Goal: Find specific page/section: Find specific page/section

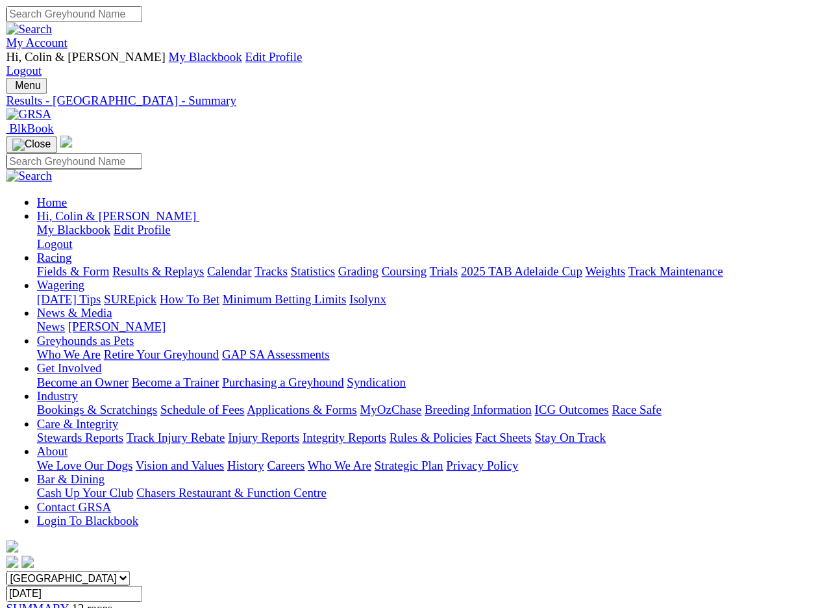
scroll to position [3, 0]
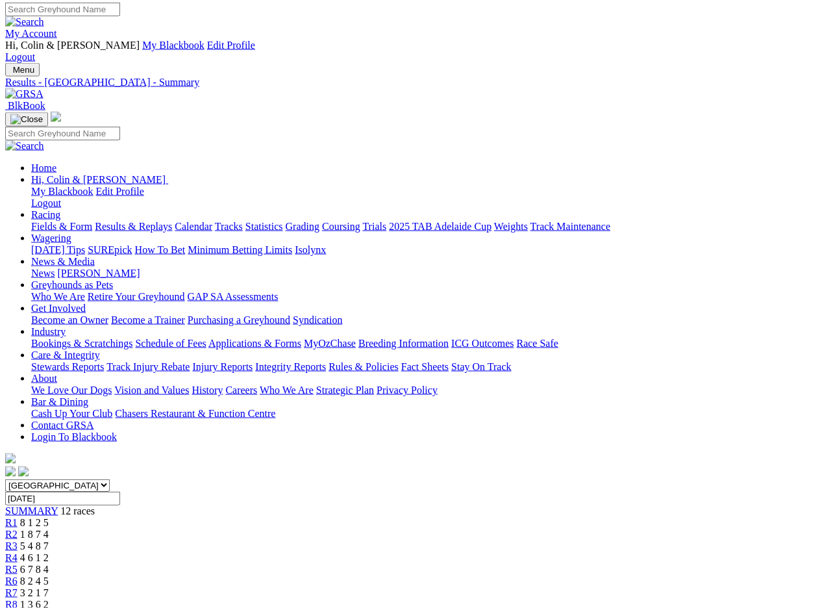
click at [120, 492] on input "[DATE]" at bounding box center [62, 499] width 115 height 14
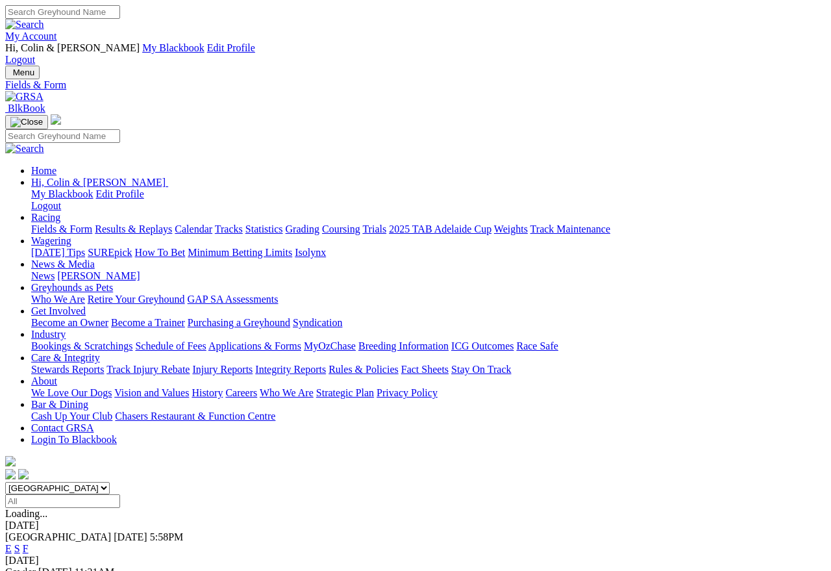
scroll to position [6, 0]
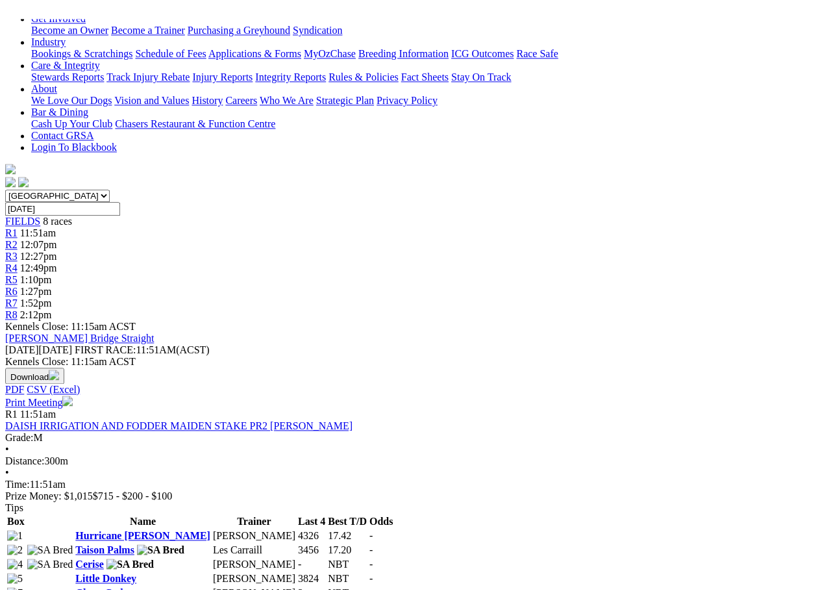
scroll to position [266, 0]
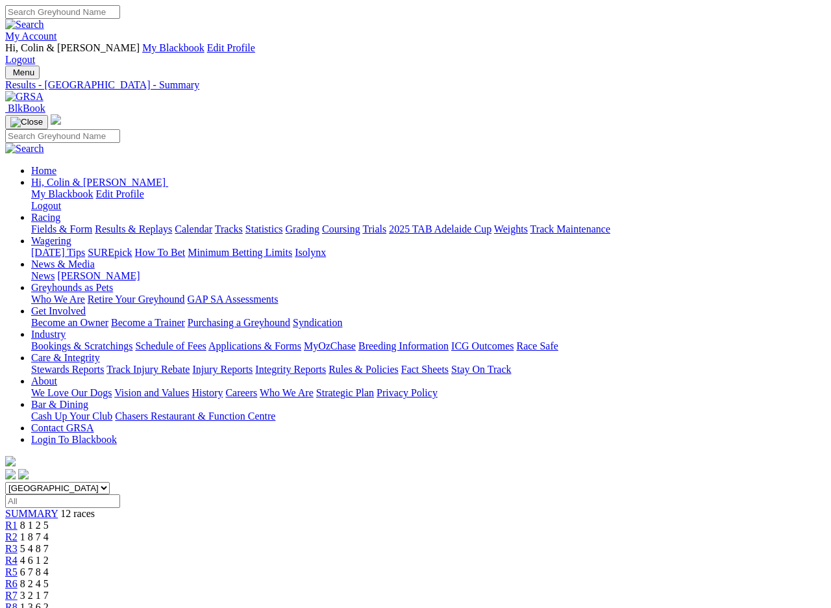
click at [120, 494] on input "Select date" at bounding box center [62, 501] width 115 height 14
type input "Today, 18 Aug 2025"
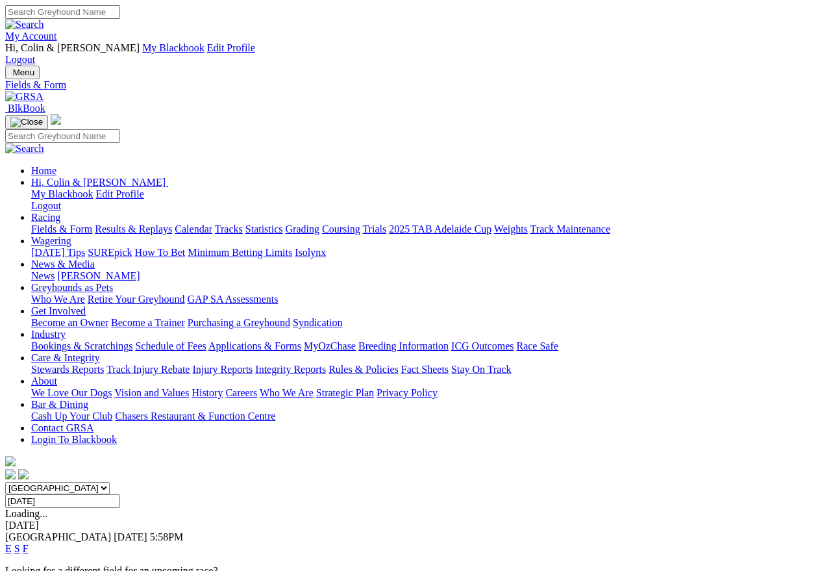
scroll to position [6, 0]
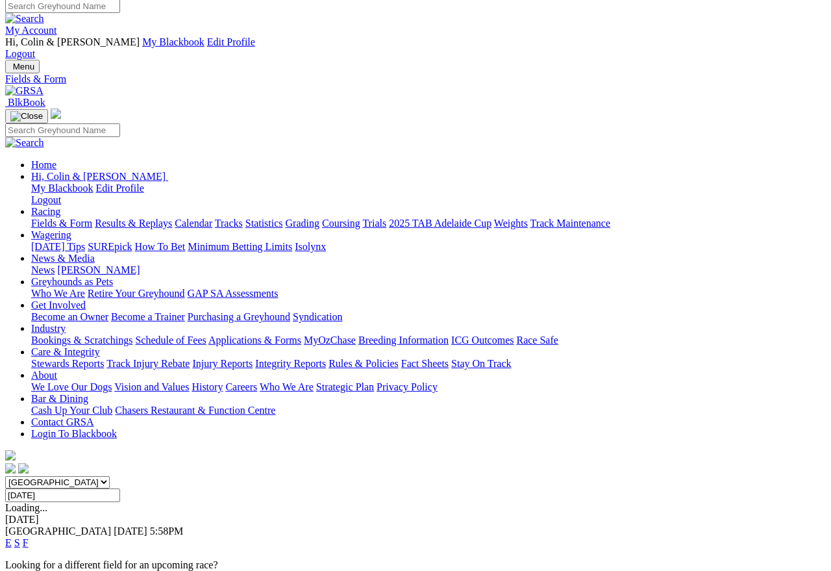
click at [29, 537] on link "F" at bounding box center [26, 542] width 6 height 11
